Goal: Information Seeking & Learning: Learn about a topic

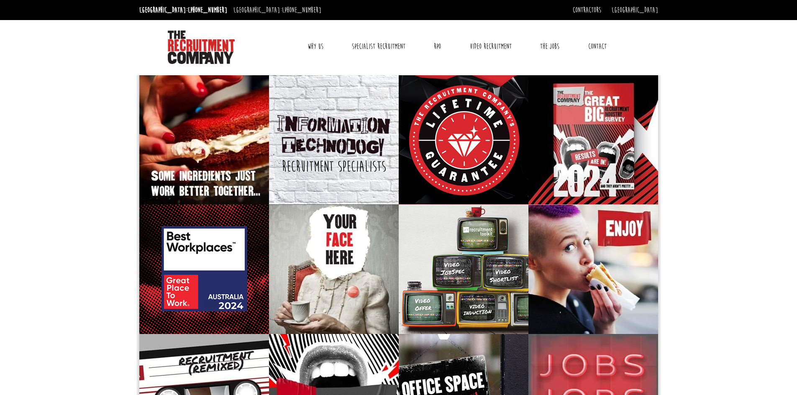
click at [317, 46] on link "Why Us" at bounding box center [315, 46] width 28 height 21
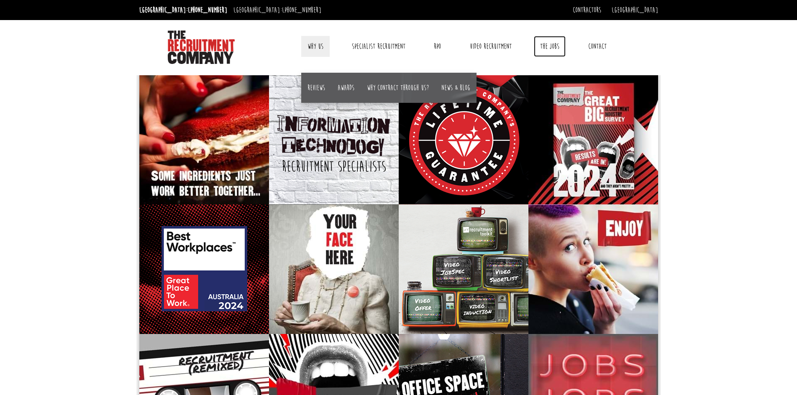
click at [548, 49] on link "The Jobs" at bounding box center [550, 46] width 32 height 21
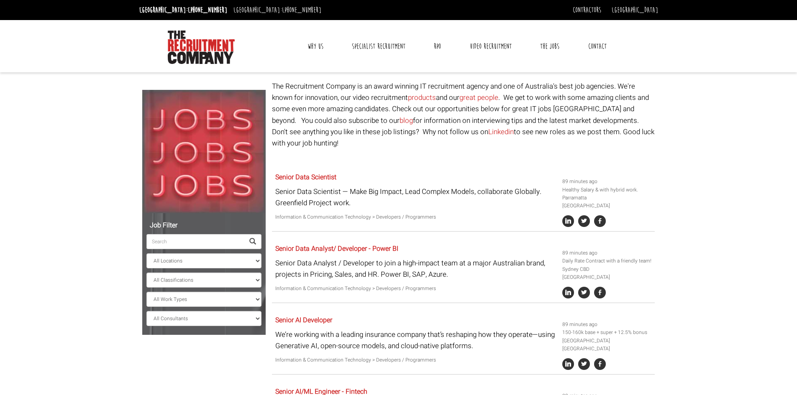
click at [156, 242] on input "search" at bounding box center [195, 241] width 98 height 15
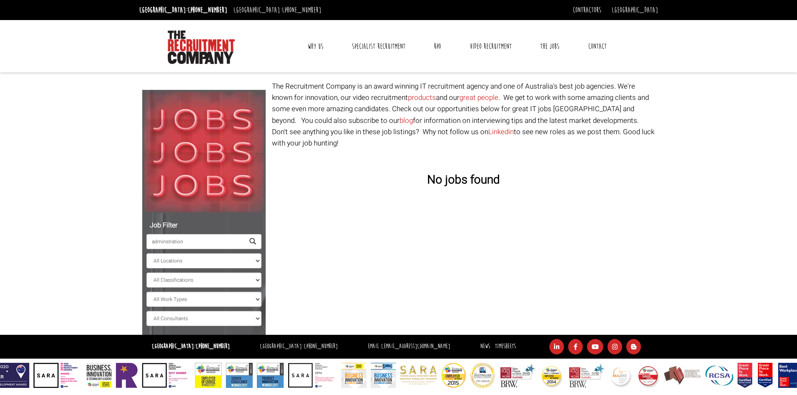
type input "adminstration"
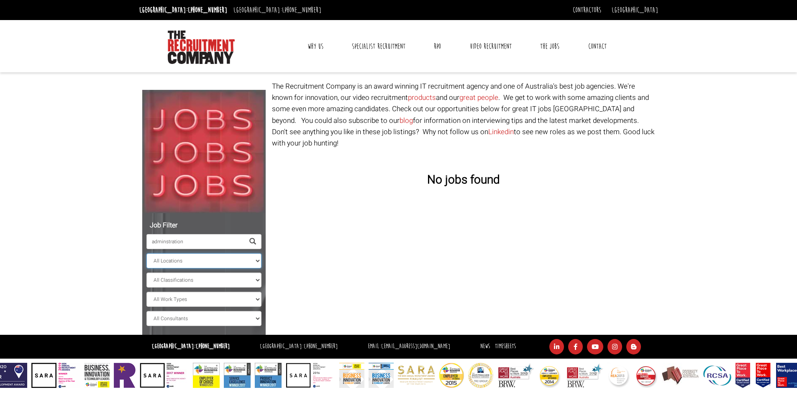
click at [257, 260] on select "All Locations [GEOGRAPHIC_DATA] [GEOGRAPHIC_DATA] [GEOGRAPHIC_DATA] [GEOGRAPHIC…" at bounding box center [203, 260] width 115 height 15
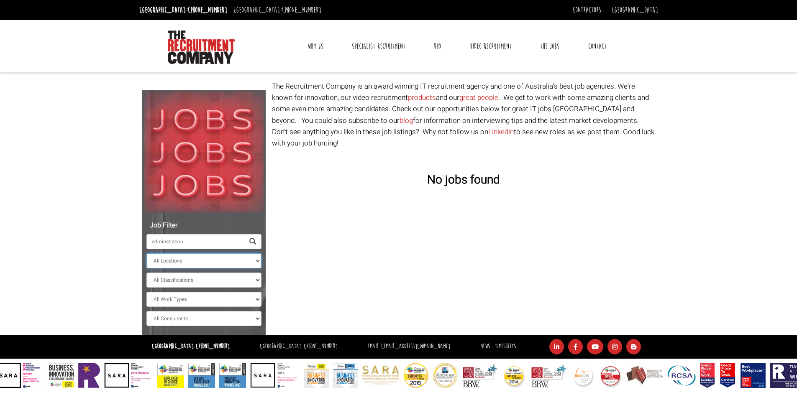
select select "[GEOGRAPHIC_DATA]"
click at [146, 253] on select "All Locations [GEOGRAPHIC_DATA] [GEOGRAPHIC_DATA] [GEOGRAPHIC_DATA] [GEOGRAPHIC…" at bounding box center [203, 260] width 115 height 15
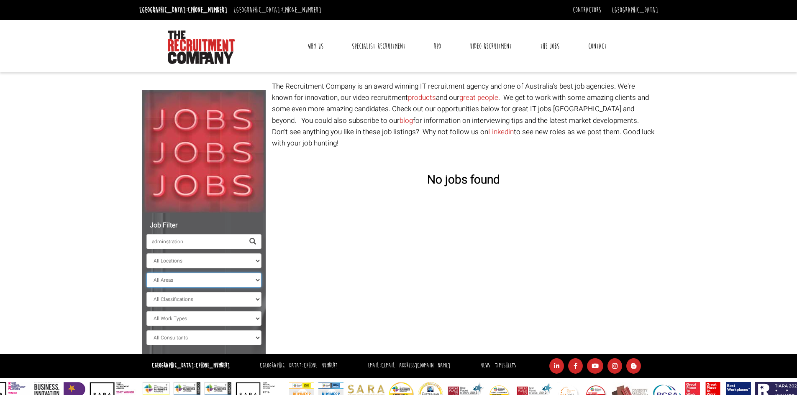
click at [258, 279] on select "All Areas" at bounding box center [203, 280] width 115 height 15
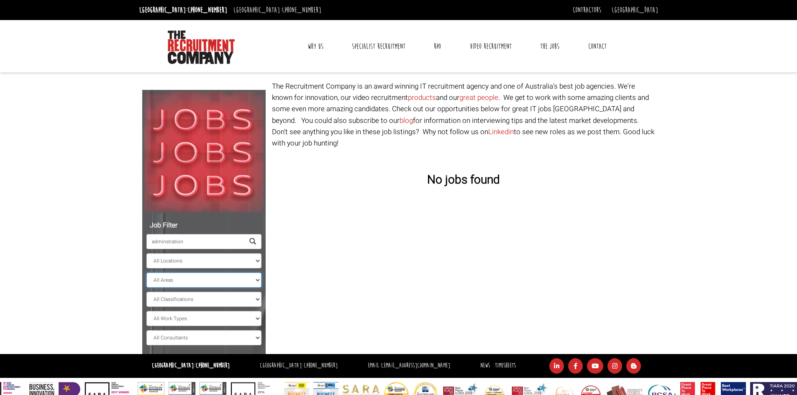
click at [258, 279] on select "All Areas" at bounding box center [203, 280] width 115 height 15
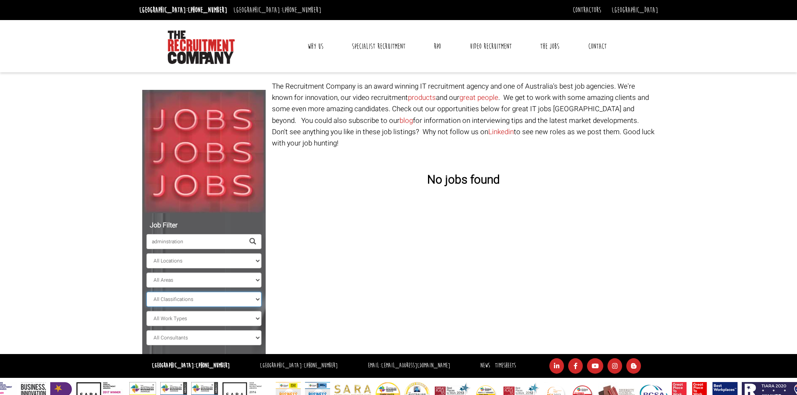
click at [258, 299] on select "All Classifications Banking & Financial Services Information & Communication Te…" at bounding box center [203, 299] width 115 height 15
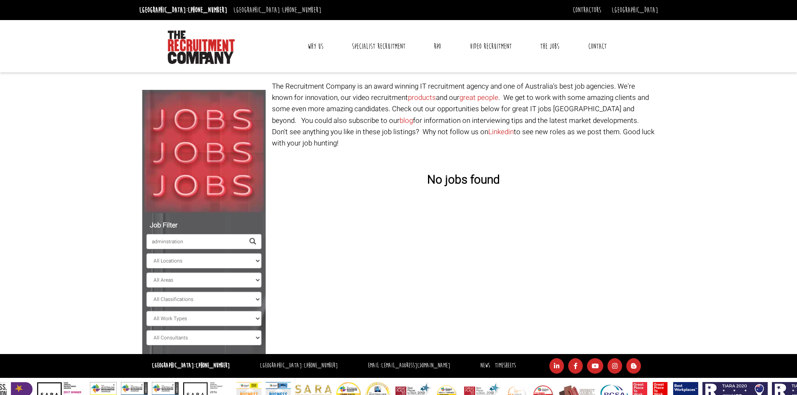
click at [343, 277] on div "Job Filter adminstration All Locations [GEOGRAPHIC_DATA] [GEOGRAPHIC_DATA] [GEO…" at bounding box center [398, 218] width 525 height 274
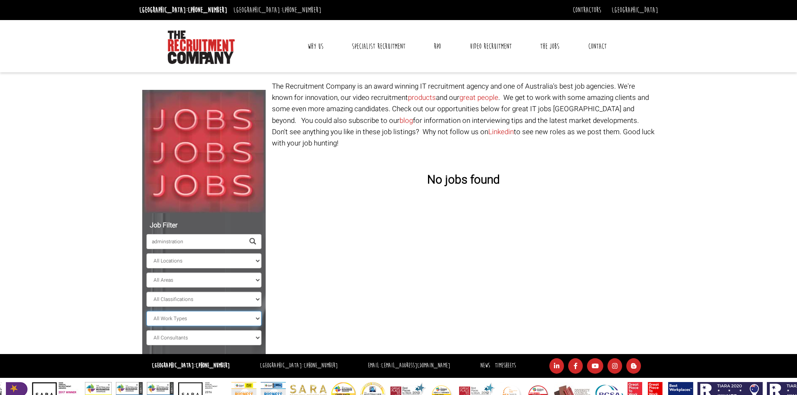
click at [256, 318] on select "All Work Types Full Time Part Time Casual Contract / Temp" at bounding box center [203, 318] width 115 height 15
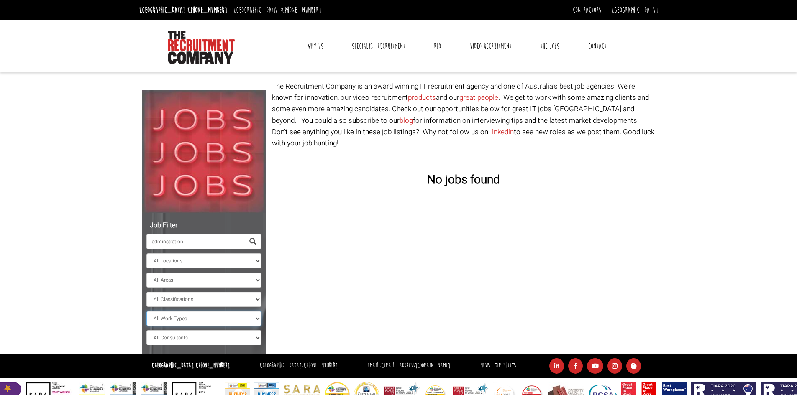
select select "Full Time"
click at [146, 311] on select "All Work Types Full Time Part Time Casual Contract / Temp" at bounding box center [203, 318] width 115 height 15
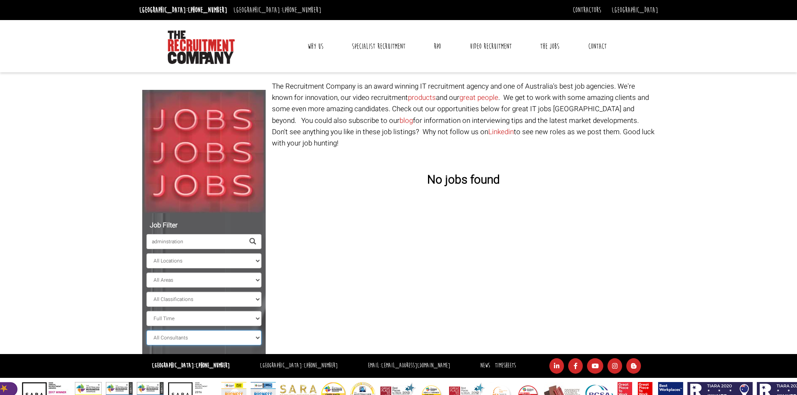
click at [257, 338] on select "All Consultants [PERSON_NAME] - Infrastructure, Cloud & DevOps, Contract [PERSO…" at bounding box center [203, 337] width 115 height 15
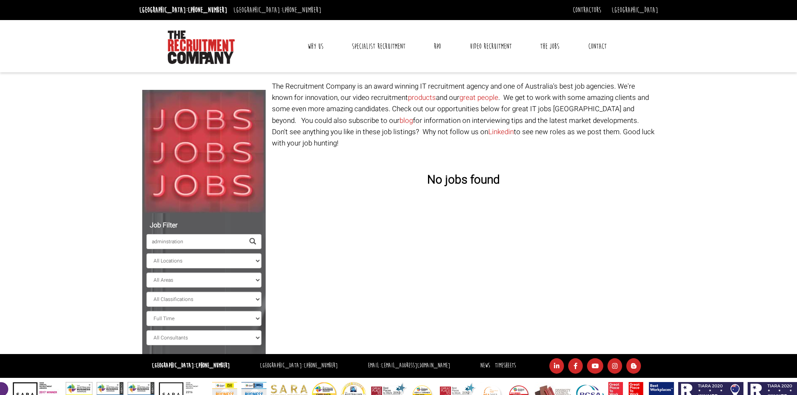
click at [354, 327] on div "Job Filter adminstration All Locations [GEOGRAPHIC_DATA] [GEOGRAPHIC_DATA] [GEO…" at bounding box center [398, 218] width 525 height 274
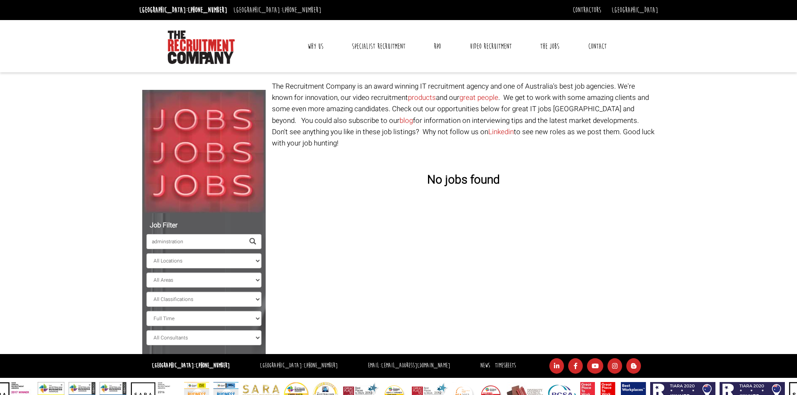
click at [191, 242] on input "adminstration" at bounding box center [195, 241] width 98 height 15
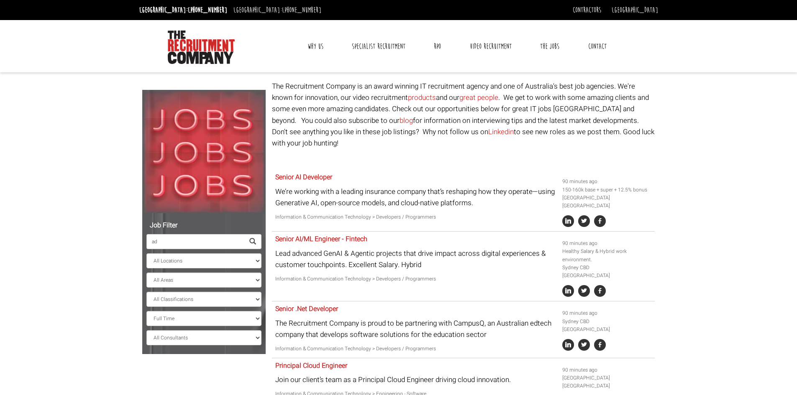
type input "a"
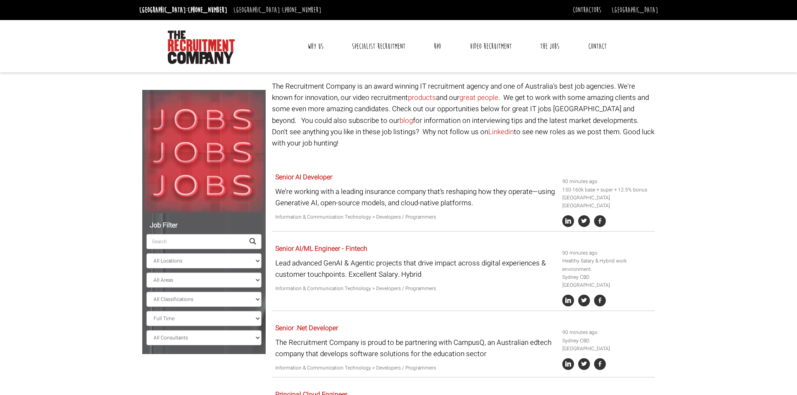
click at [176, 242] on input "search" at bounding box center [195, 241] width 98 height 15
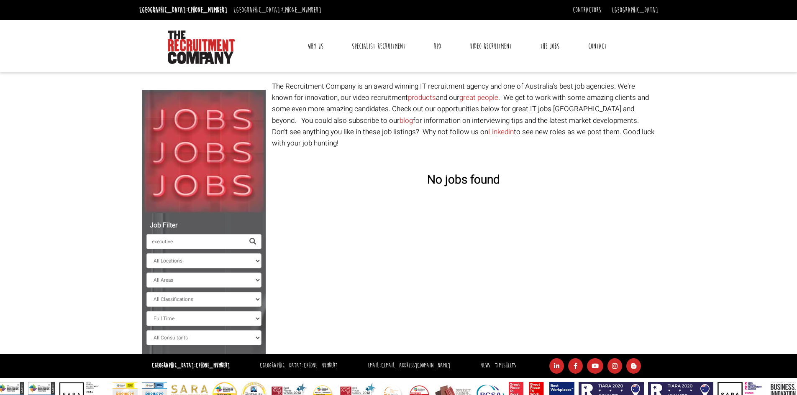
type input "executive"
click at [252, 240] on span at bounding box center [252, 241] width 7 height 7
